Goal: Book appointment/travel/reservation

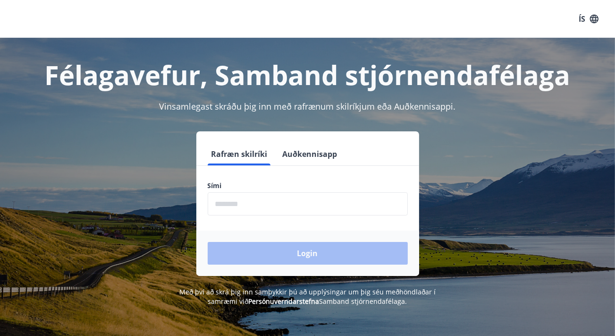
click at [256, 212] on input "phone" at bounding box center [308, 203] width 200 height 23
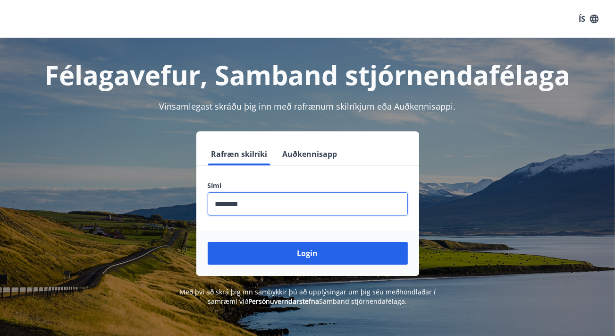
type input "********"
click at [208, 242] on button "Login" at bounding box center [308, 253] width 200 height 23
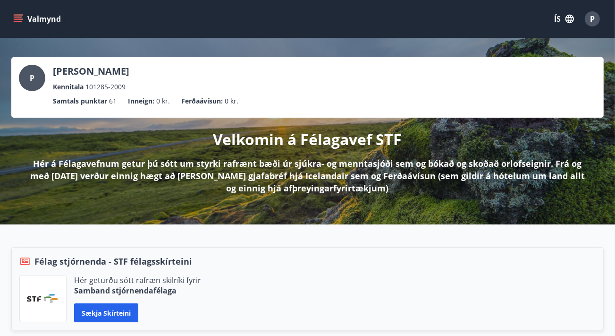
click at [24, 18] on button "Valmynd" at bounding box center [37, 18] width 53 height 17
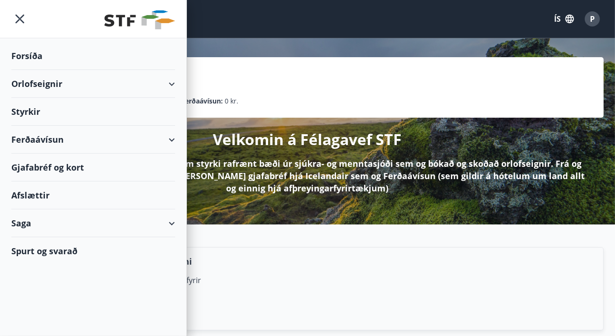
click at [97, 83] on div "Orlofseignir" at bounding box center [93, 84] width 164 height 28
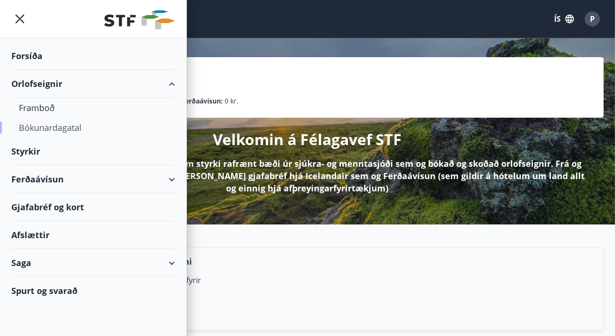
click at [78, 126] on div "Bókunardagatal" at bounding box center [93, 128] width 149 height 20
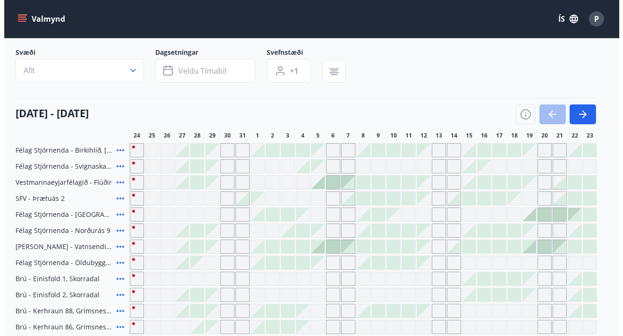
scroll to position [47, 0]
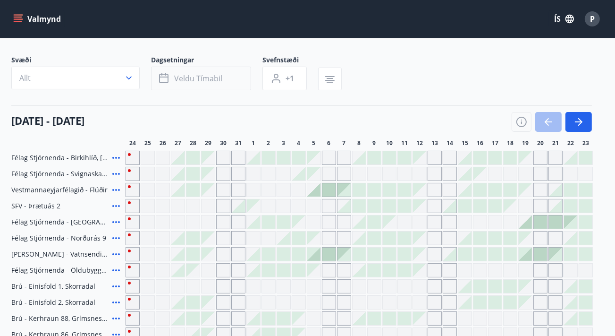
click at [213, 83] on span "Veldu tímabil" at bounding box center [198, 78] width 48 height 10
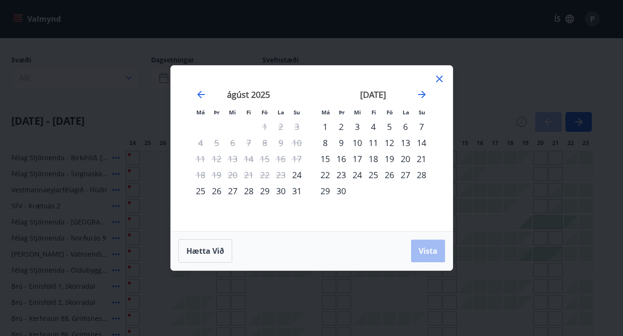
click at [420, 144] on div "14" at bounding box center [421, 142] width 16 height 16
click at [324, 159] on div "15" at bounding box center [325, 159] width 16 height 16
click at [423, 244] on button "Vista" at bounding box center [428, 250] width 34 height 23
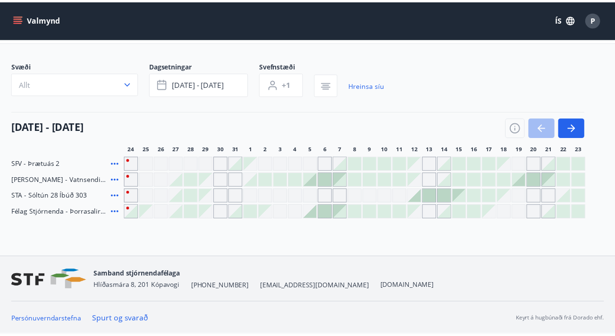
scroll to position [41, 0]
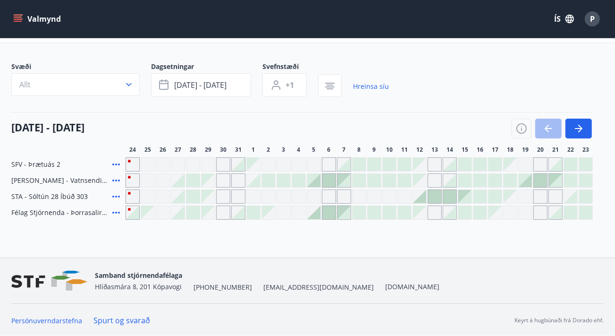
click at [449, 180] on div at bounding box center [449, 180] width 13 height 13
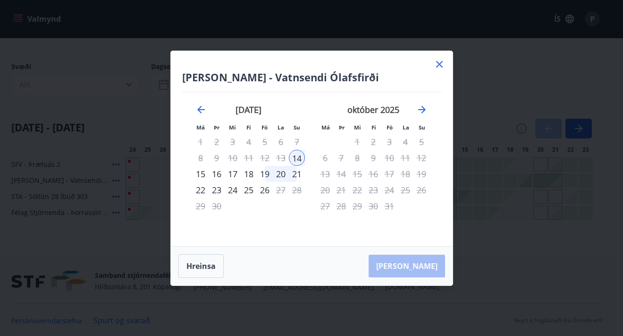
click at [199, 173] on div "15" at bounding box center [201, 174] width 16 height 16
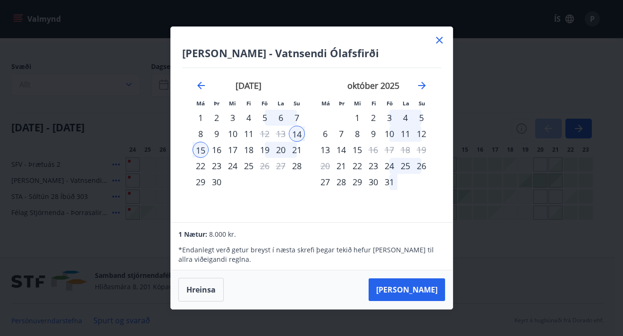
click at [438, 40] on icon at bounding box center [439, 40] width 7 height 7
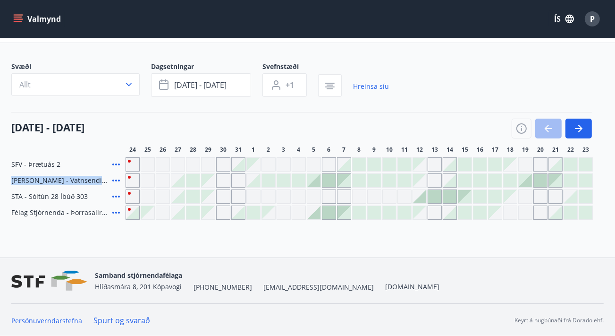
drag, startPoint x: 92, startPoint y: 178, endPoint x: 8, endPoint y: 178, distance: 84.0
click at [8, 178] on div "Svæði Allt Dagsetningar [DATE] - [DATE] Svefnstæði +1 Hreinsa síu [DATE] - [DAT…" at bounding box center [307, 141] width 615 height 158
copy span "[PERSON_NAME] - Vatnsendi Ólafsfirði"
click at [26, 180] on span "[PERSON_NAME] - Vatnsendi Ólafsfirði" at bounding box center [59, 180] width 97 height 9
click at [13, 181] on span "[PERSON_NAME] - Vatnsendi Ólafsfirði" at bounding box center [59, 180] width 97 height 9
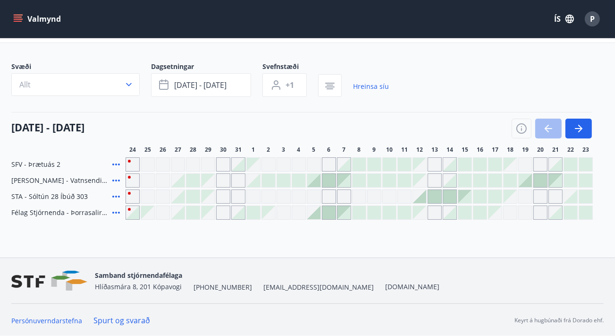
click at [118, 179] on icon at bounding box center [115, 180] width 11 height 11
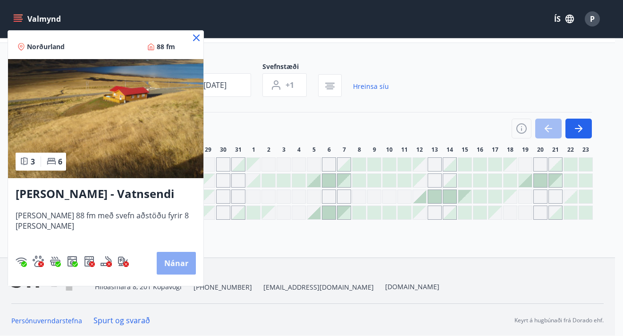
click at [163, 264] on button "Nánar" at bounding box center [176, 263] width 39 height 23
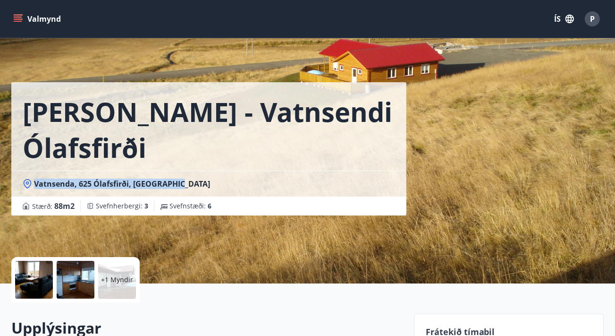
drag, startPoint x: 34, startPoint y: 147, endPoint x: 179, endPoint y: 155, distance: 145.6
click at [179, 170] on div "Vatnsenda, 625 Ólafsfirði, [GEOGRAPHIC_DATA]" at bounding box center [208, 183] width 395 height 26
copy span "Vatnsenda, 625 Ólafsfirði, [GEOGRAPHIC_DATA]"
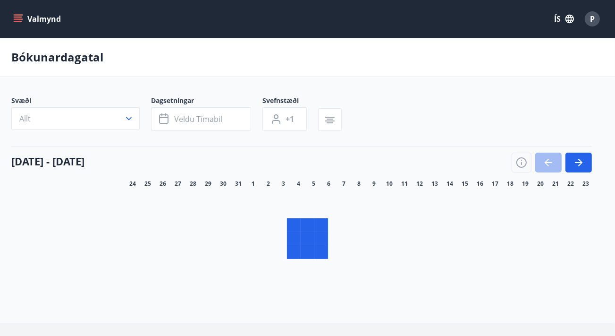
scroll to position [41, 0]
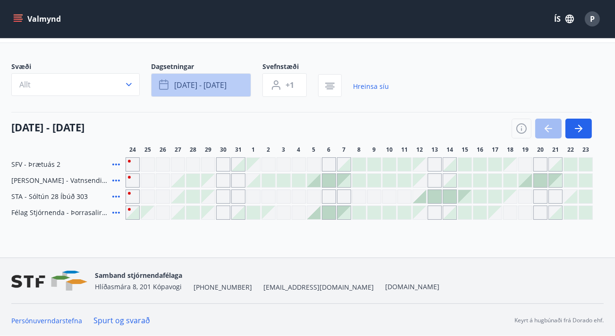
click at [212, 84] on span "[DATE] - [DATE]" at bounding box center [200, 85] width 52 height 10
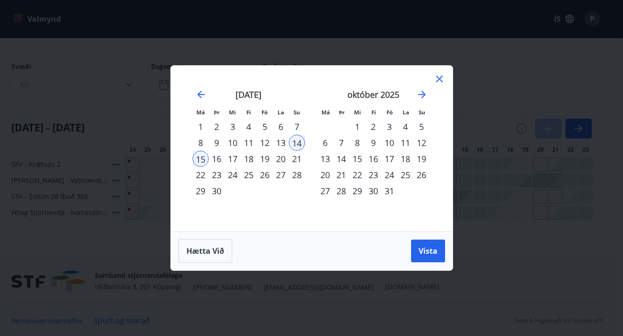
drag, startPoint x: 193, startPoint y: 159, endPoint x: 199, endPoint y: 159, distance: 6.1
click at [194, 159] on div "15" at bounding box center [201, 159] width 16 height 16
click at [215, 159] on div "16" at bounding box center [217, 159] width 16 height 16
drag, startPoint x: 439, startPoint y: 251, endPoint x: 425, endPoint y: 248, distance: 14.4
click at [439, 250] on button "Vista" at bounding box center [428, 250] width 34 height 23
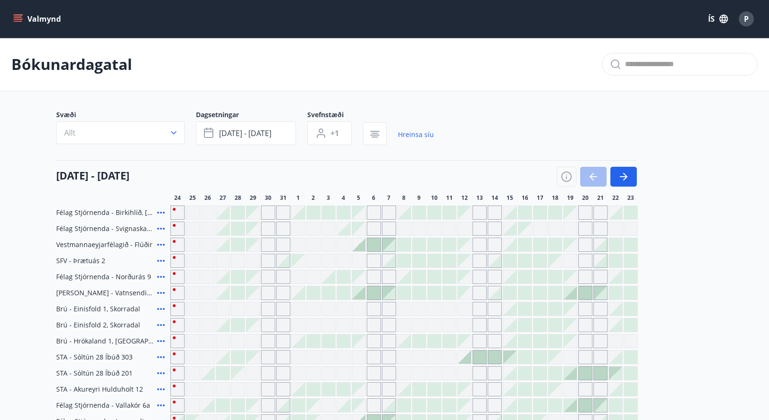
click at [22, 19] on icon "menu" at bounding box center [17, 18] width 9 height 9
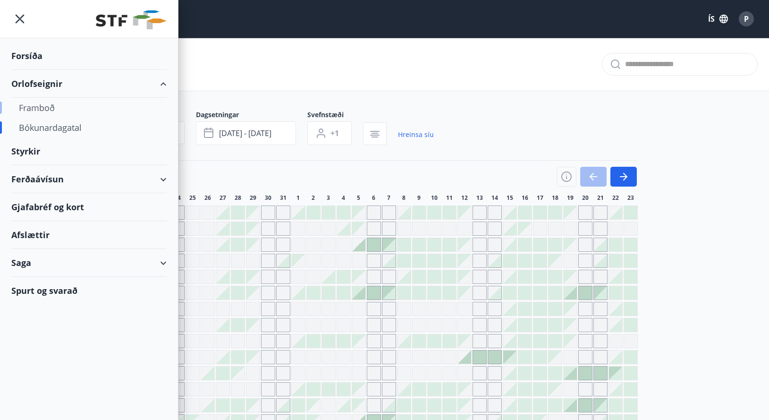
click at [46, 107] on div "Framboð" at bounding box center [89, 108] width 140 height 20
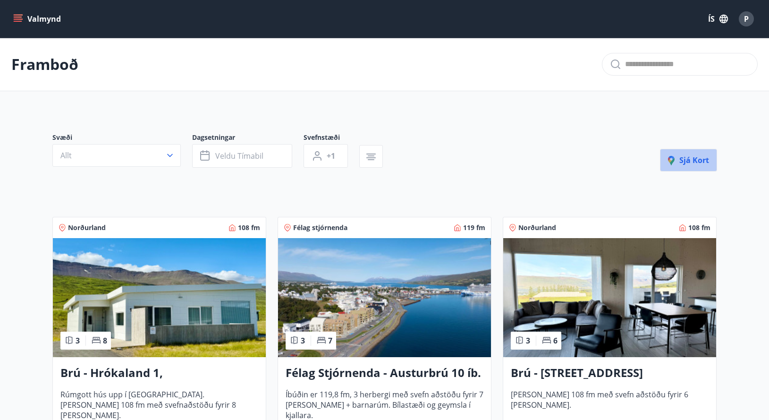
click at [622, 160] on span "Sjá kort" at bounding box center [688, 160] width 41 height 10
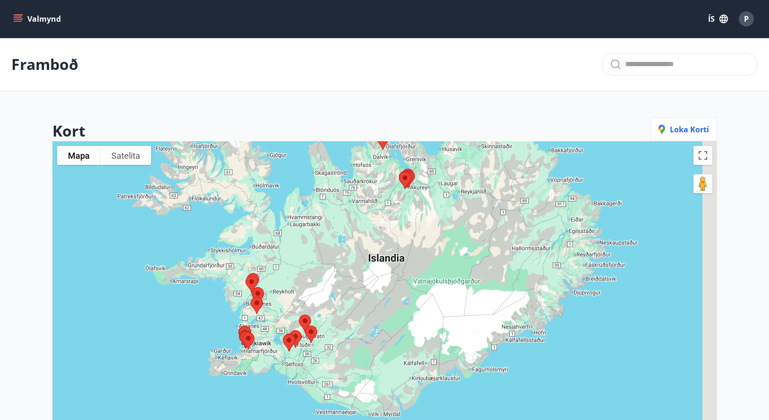
drag, startPoint x: 573, startPoint y: 358, endPoint x: 515, endPoint y: 257, distance: 116.3
click at [515, 257] on div at bounding box center [384, 351] width 664 height 420
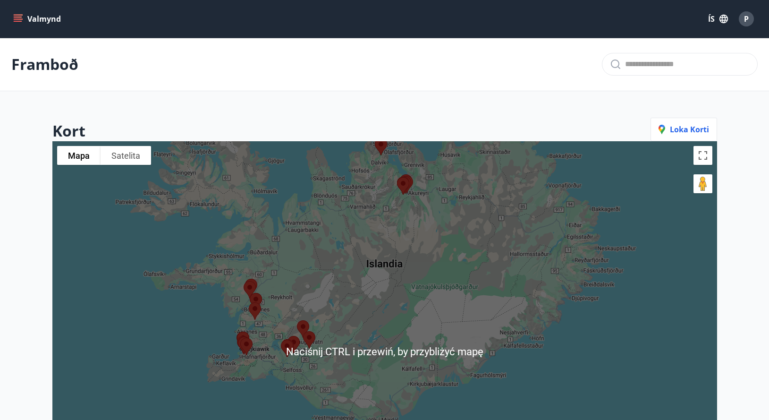
click at [577, 262] on div at bounding box center [384, 351] width 664 height 420
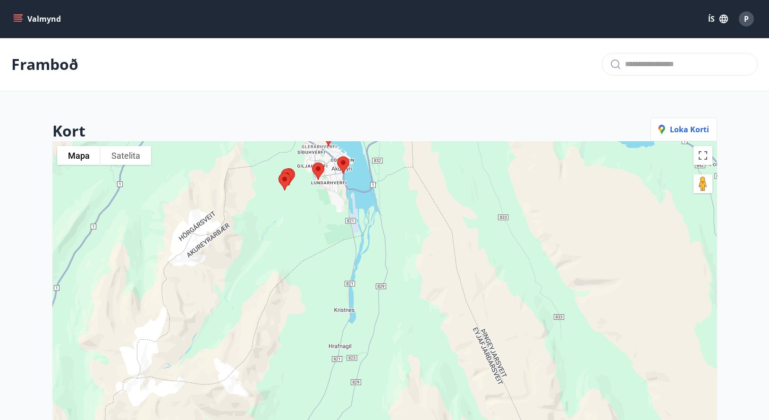
drag, startPoint x: 461, startPoint y: 325, endPoint x: 444, endPoint y: 167, distance: 159.1
click at [443, 169] on div at bounding box center [384, 351] width 664 height 420
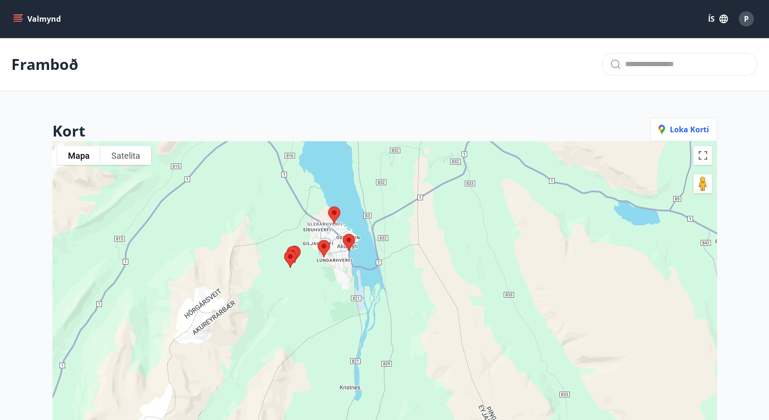
drag, startPoint x: 334, startPoint y: 309, endPoint x: 332, endPoint y: 340, distance: 30.7
click at [332, 335] on div at bounding box center [384, 351] width 664 height 420
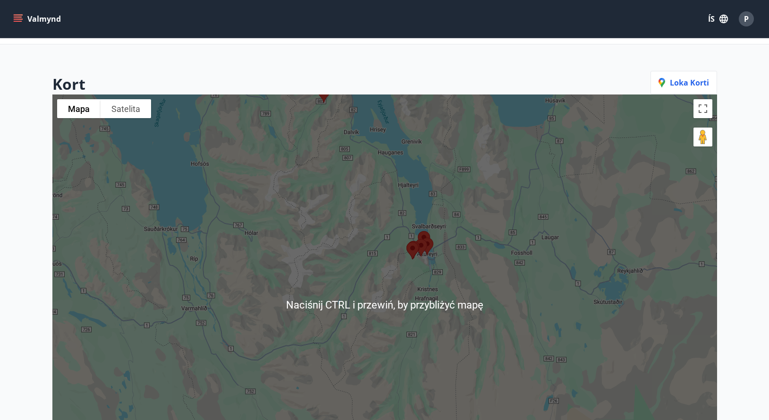
scroll to position [118, 0]
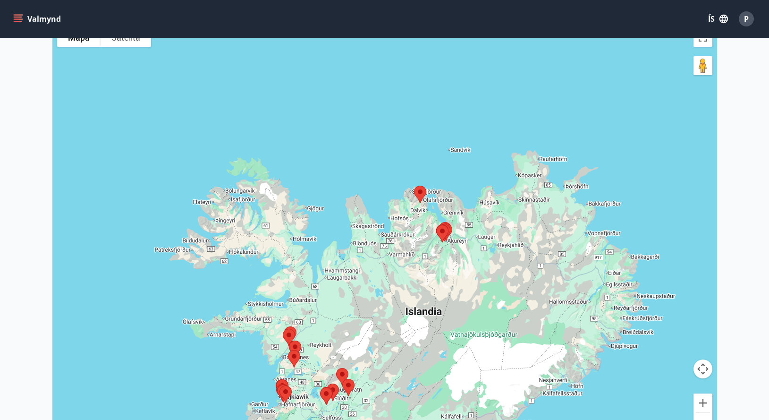
drag, startPoint x: 482, startPoint y: 300, endPoint x: 487, endPoint y: 216, distance: 84.1
click at [487, 216] on div at bounding box center [384, 233] width 664 height 420
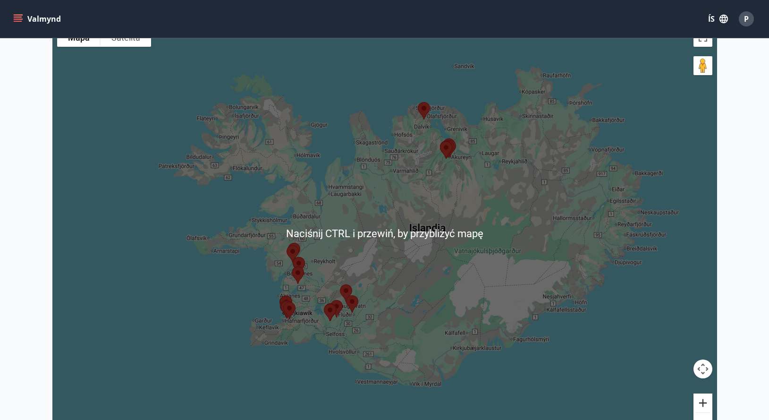
click at [622, 335] on button "Powiększ" at bounding box center [702, 402] width 19 height 19
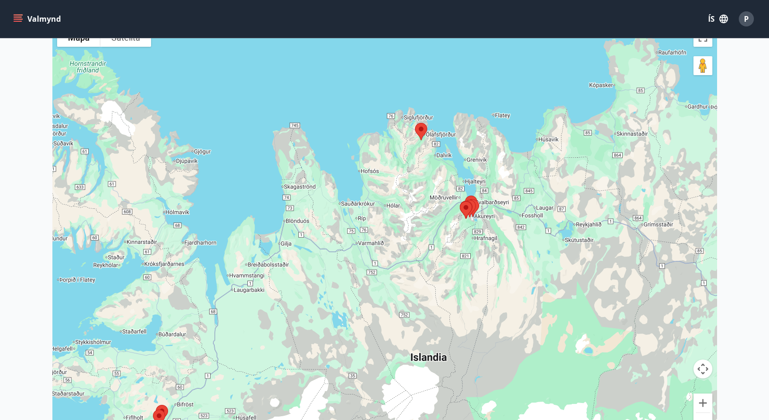
drag, startPoint x: 552, startPoint y: 206, endPoint x: 510, endPoint y: 340, distance: 140.9
click at [510, 335] on div at bounding box center [384, 233] width 664 height 420
click at [622, 335] on button "Powiększ" at bounding box center [702, 402] width 19 height 19
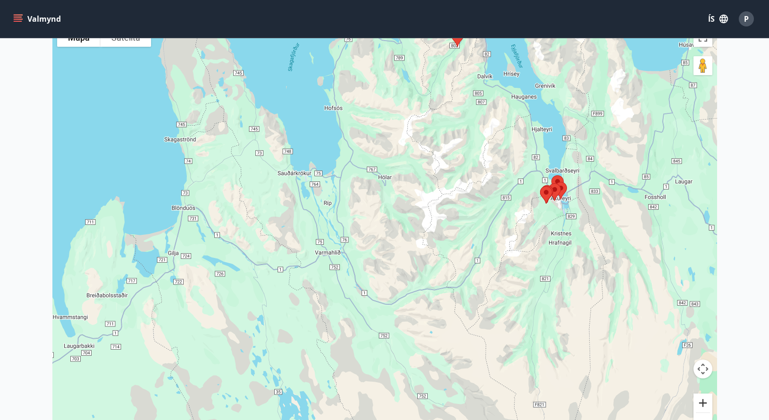
click at [622, 335] on button "Powiększ" at bounding box center [702, 402] width 19 height 19
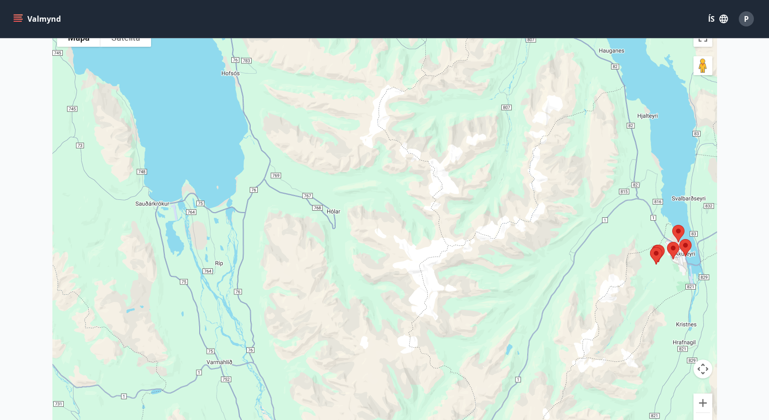
drag, startPoint x: 538, startPoint y: 241, endPoint x: 475, endPoint y: 411, distance: 181.0
click at [475, 335] on div at bounding box center [384, 233] width 664 height 420
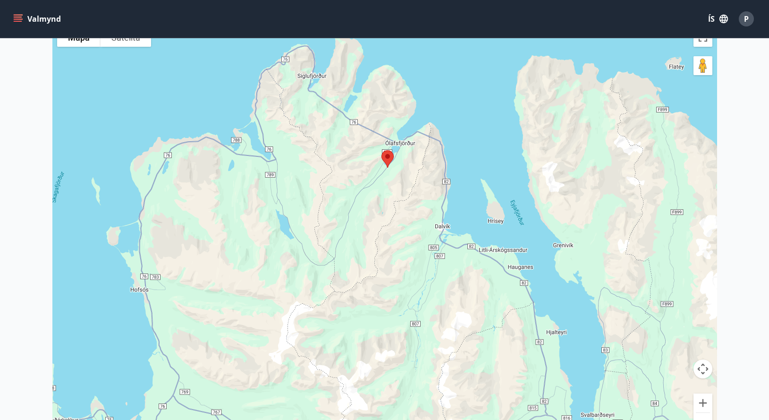
drag, startPoint x: 462, startPoint y: 297, endPoint x: 463, endPoint y: 275, distance: 21.7
click at [463, 277] on div at bounding box center [384, 233] width 664 height 420
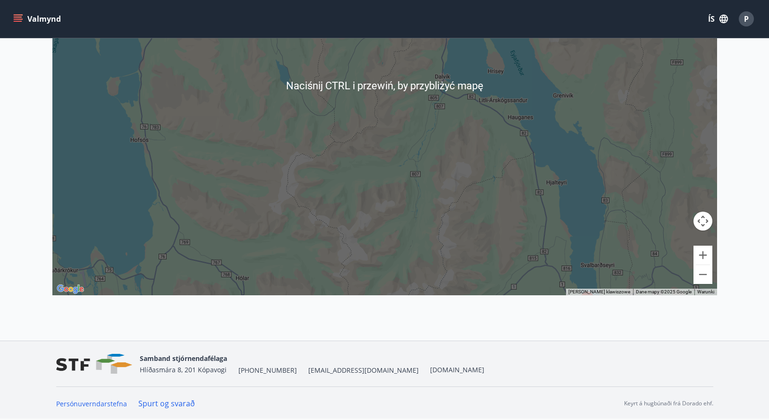
scroll to position [89, 0]
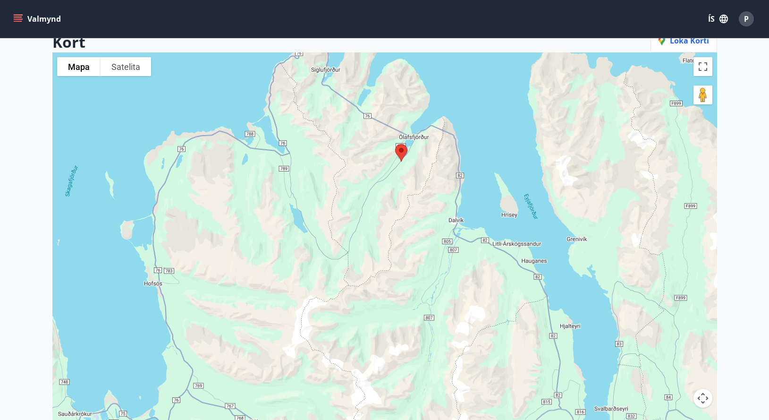
drag, startPoint x: 395, startPoint y: 320, endPoint x: 411, endPoint y: 283, distance: 41.0
click at [411, 284] on div at bounding box center [384, 262] width 664 height 420
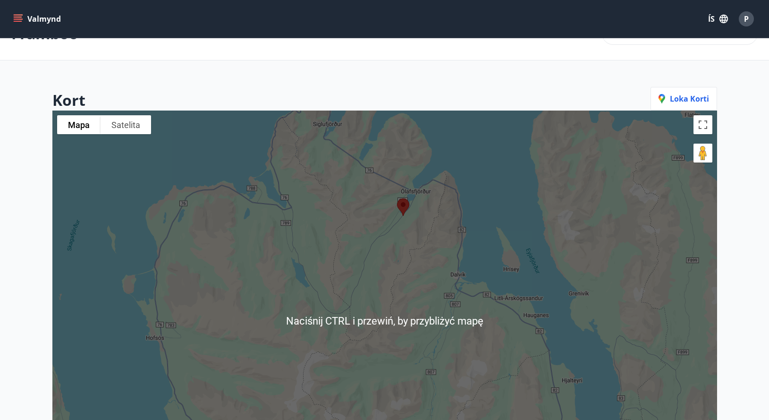
scroll to position [30, 0]
